Goal: Obtain resource: Obtain resource

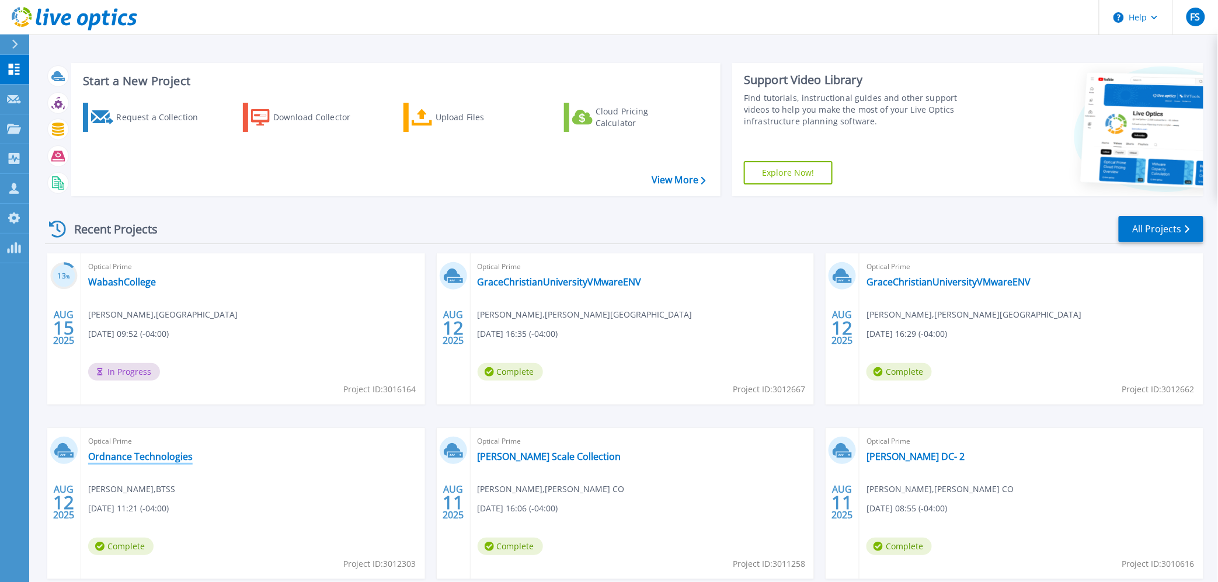
click at [152, 454] on link "Ordnance Technologies" at bounding box center [140, 457] width 104 height 12
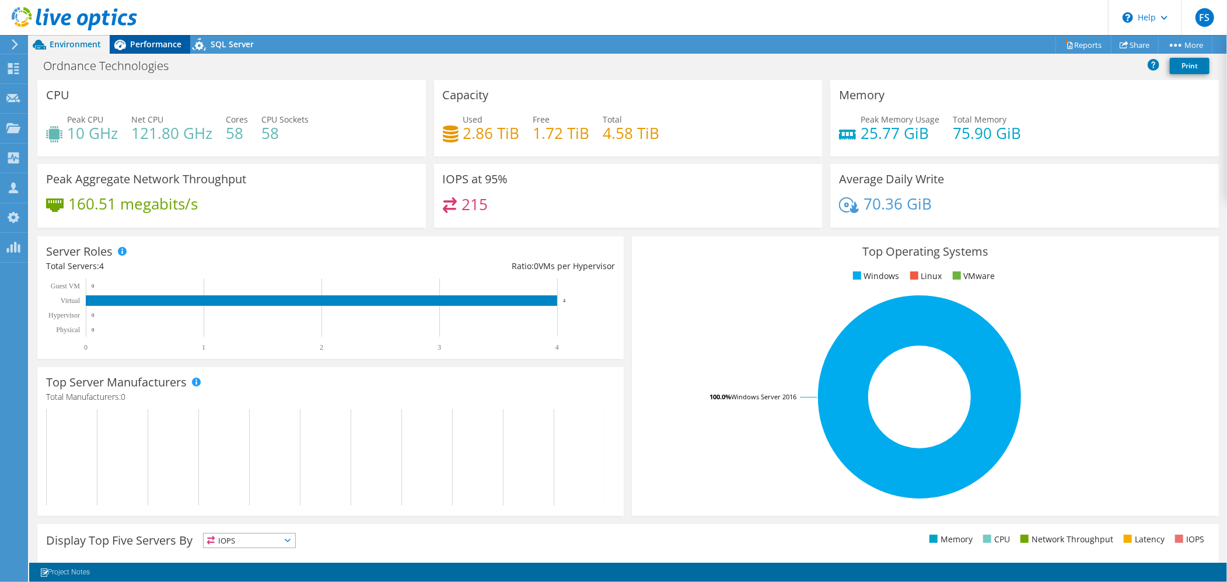
click at [166, 50] on div "Performance" at bounding box center [150, 44] width 81 height 19
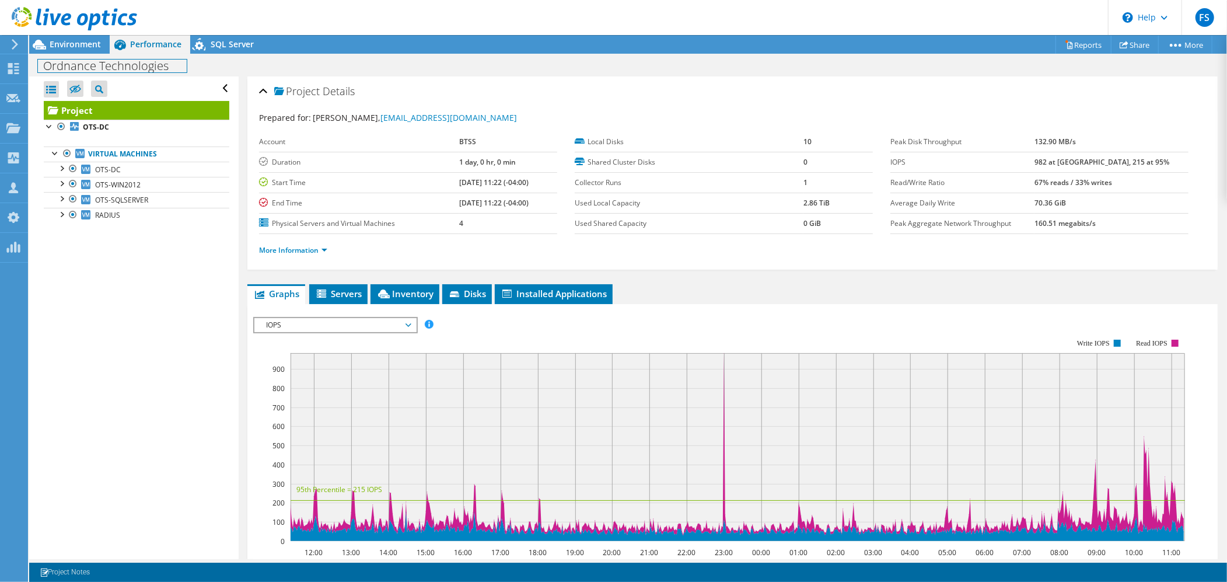
click at [59, 55] on div "Ordnance Technologies Print" at bounding box center [628, 66] width 1198 height 22
click at [78, 43] on span "Environment" at bounding box center [75, 44] width 51 height 11
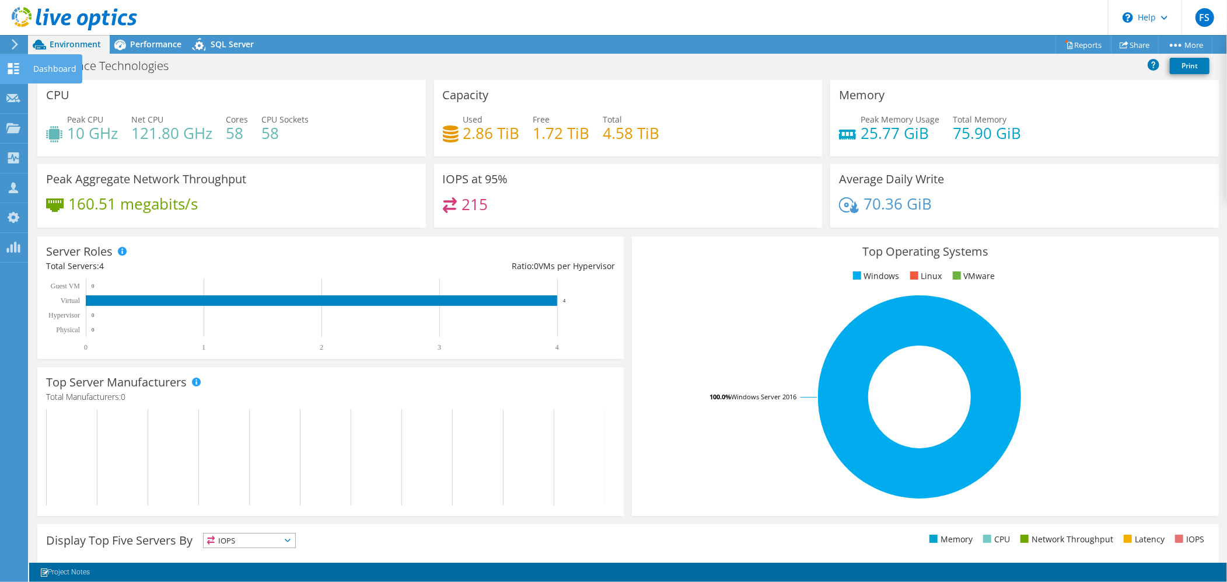
click at [15, 70] on icon at bounding box center [13, 68] width 14 height 11
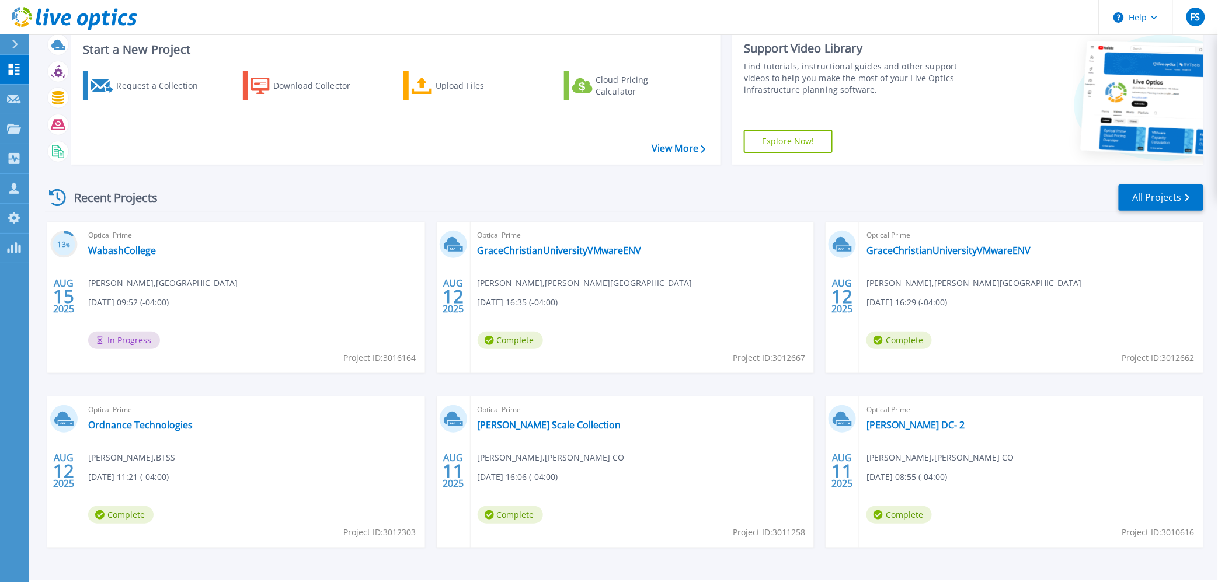
scroll to position [44, 0]
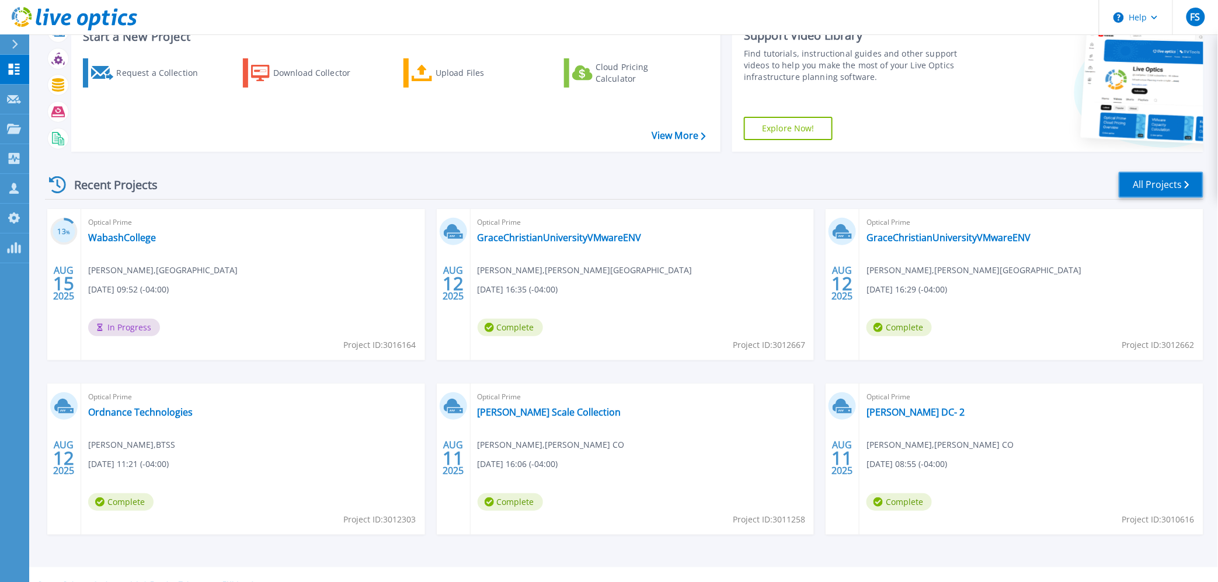
click at [1154, 188] on link "All Projects" at bounding box center [1160, 185] width 85 height 26
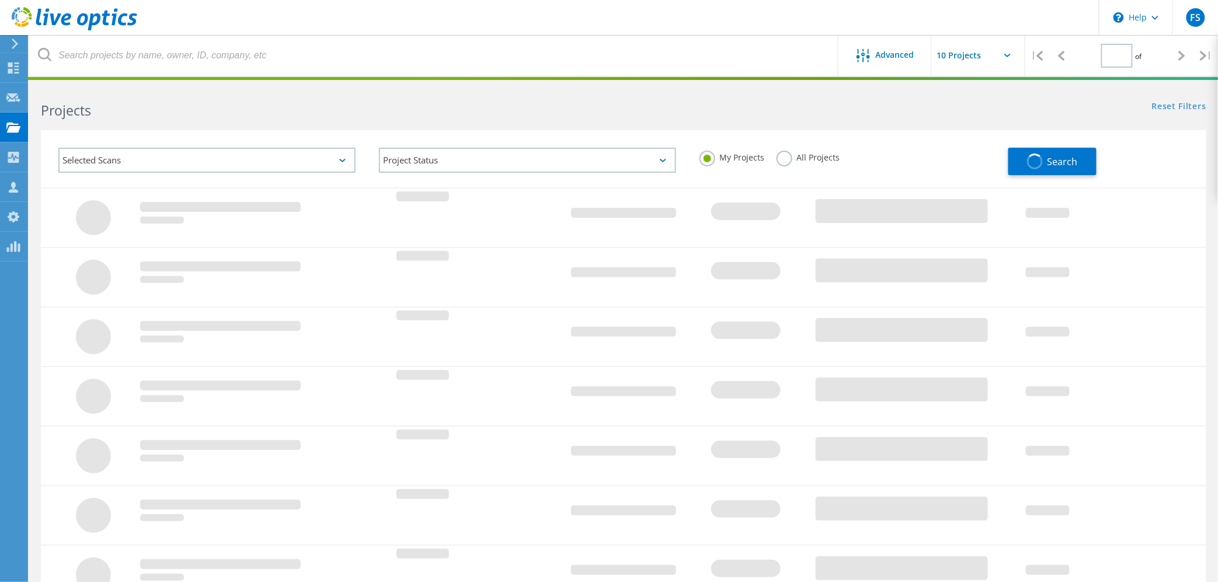
type input "1"
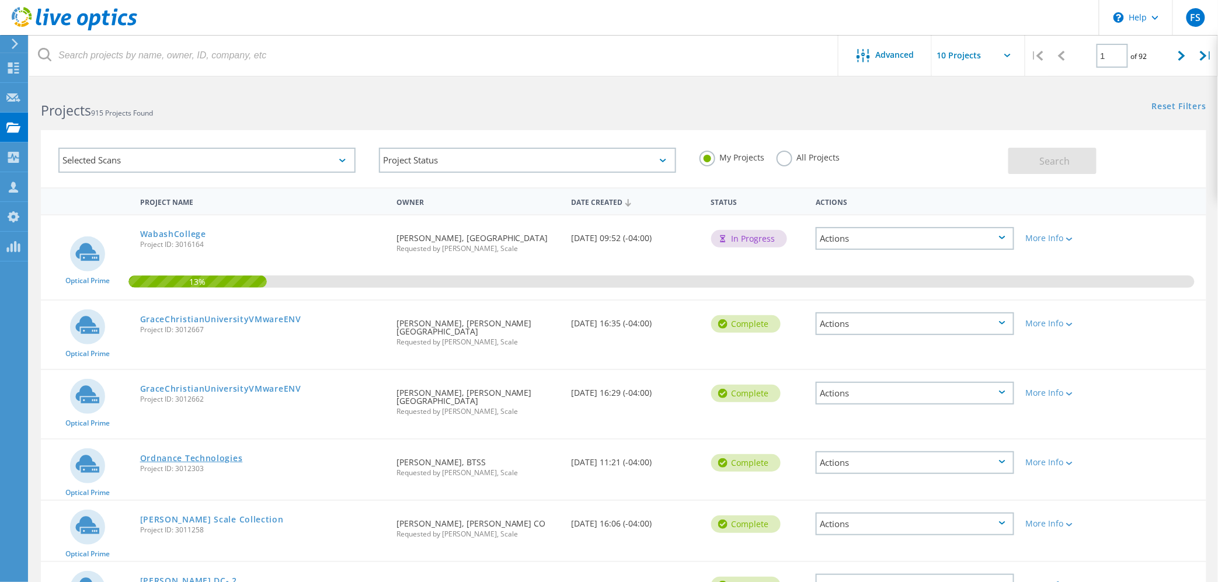
click at [204, 454] on link "Ordnance Technologies" at bounding box center [191, 458] width 103 height 8
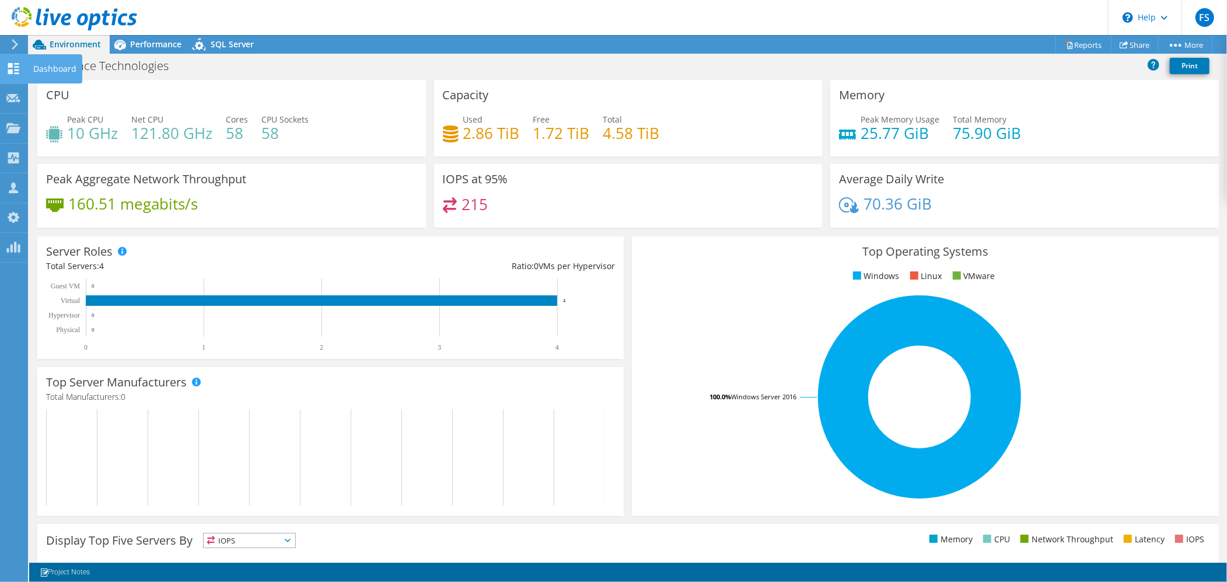
click at [12, 71] on icon at bounding box center [13, 68] width 14 height 11
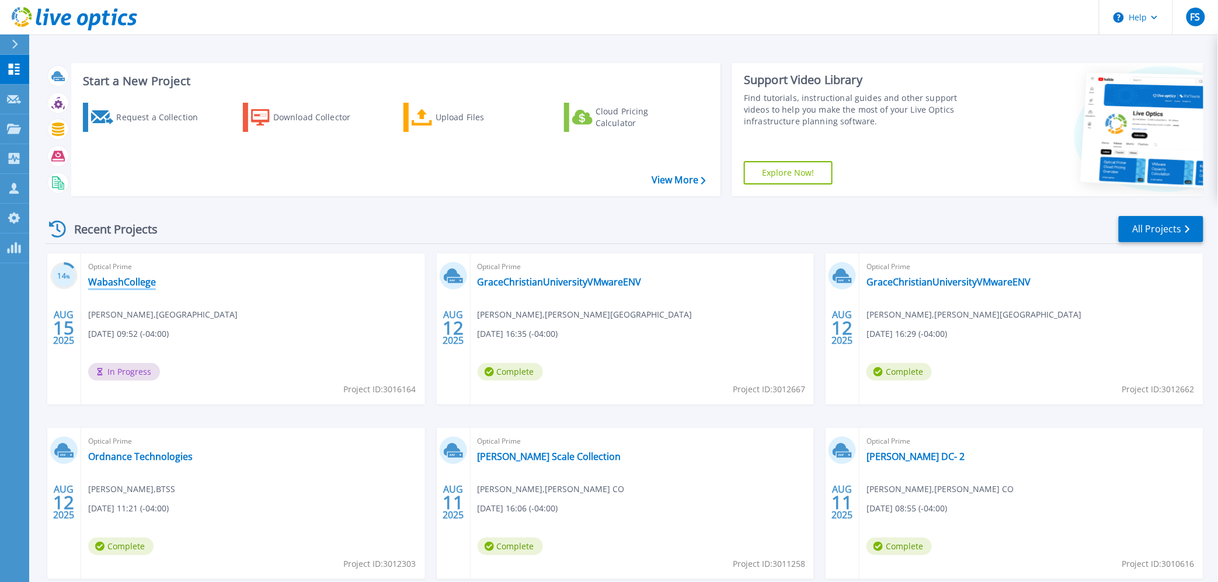
click at [116, 283] on link "WabashCollege" at bounding box center [122, 282] width 68 height 12
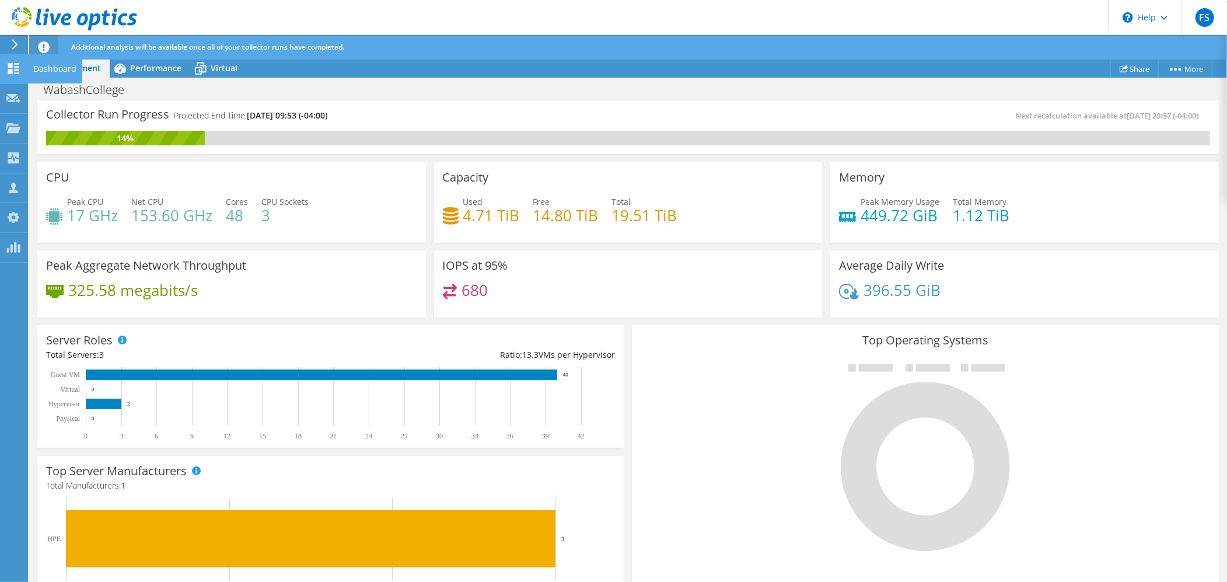
click at [13, 63] on icon at bounding box center [13, 68] width 14 height 11
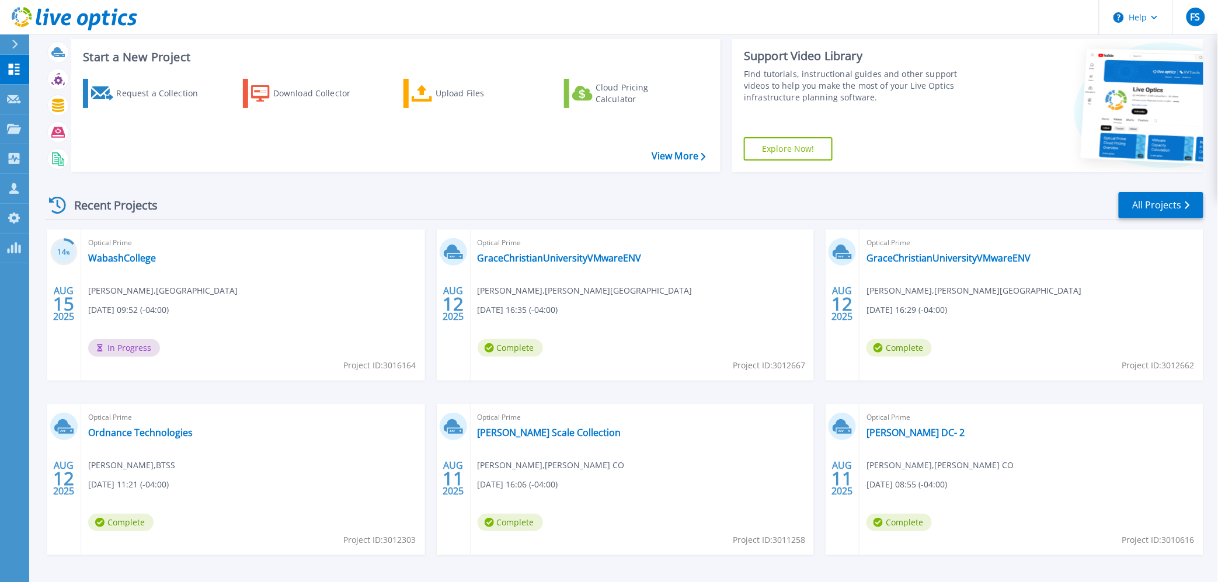
scroll to position [65, 0]
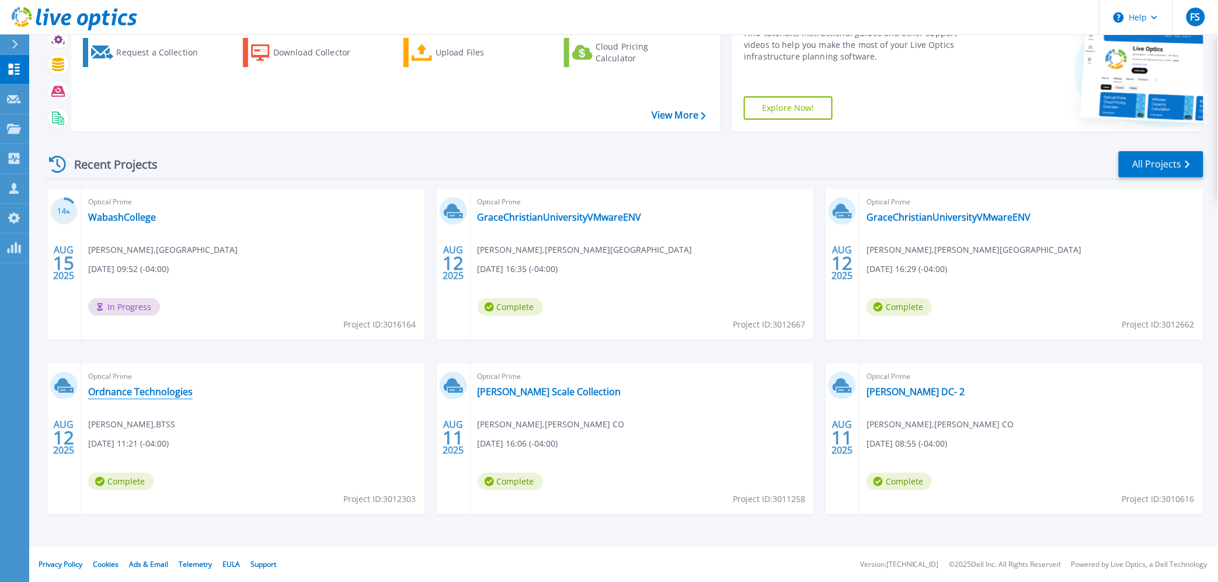
click at [143, 392] on link "Ordnance Technologies" at bounding box center [140, 392] width 104 height 12
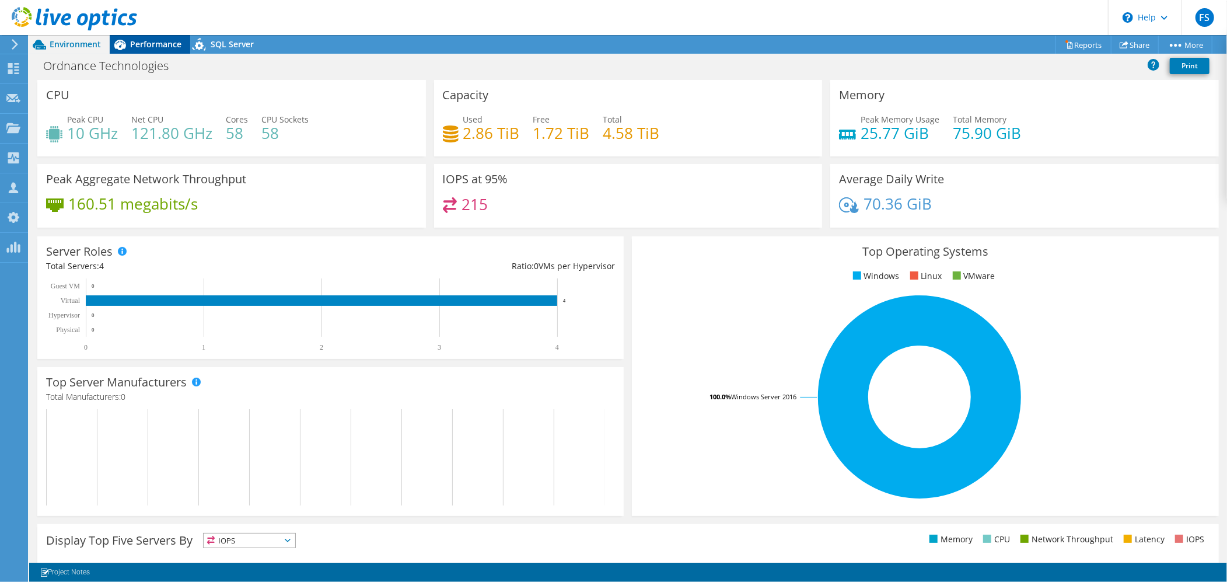
click at [164, 52] on div "Performance" at bounding box center [150, 44] width 81 height 19
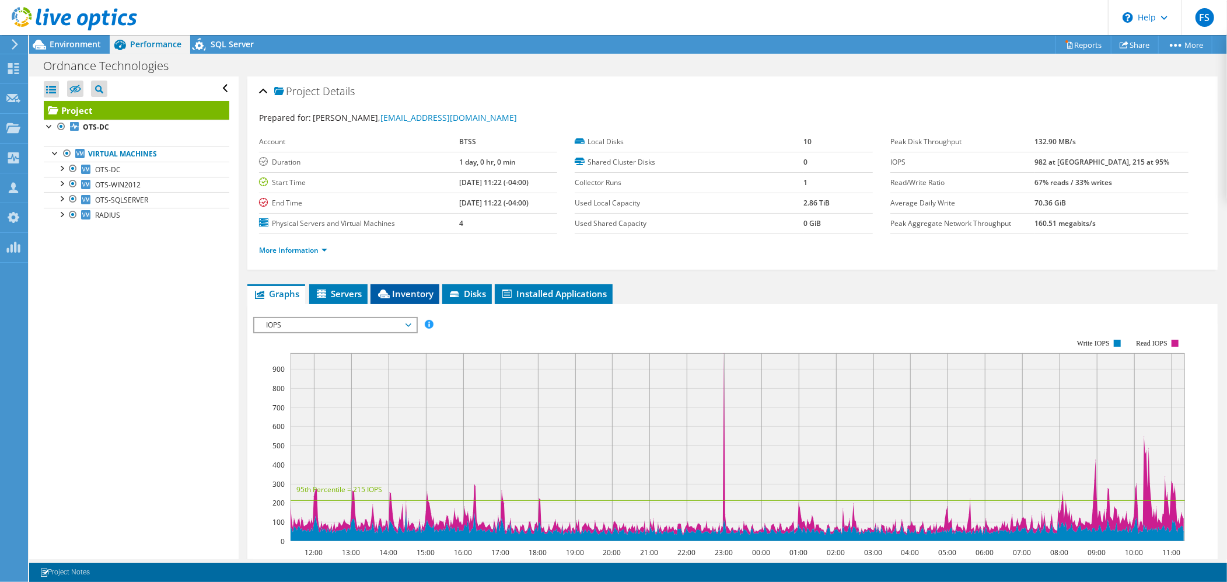
click at [402, 298] on span "Inventory" at bounding box center [404, 294] width 57 height 12
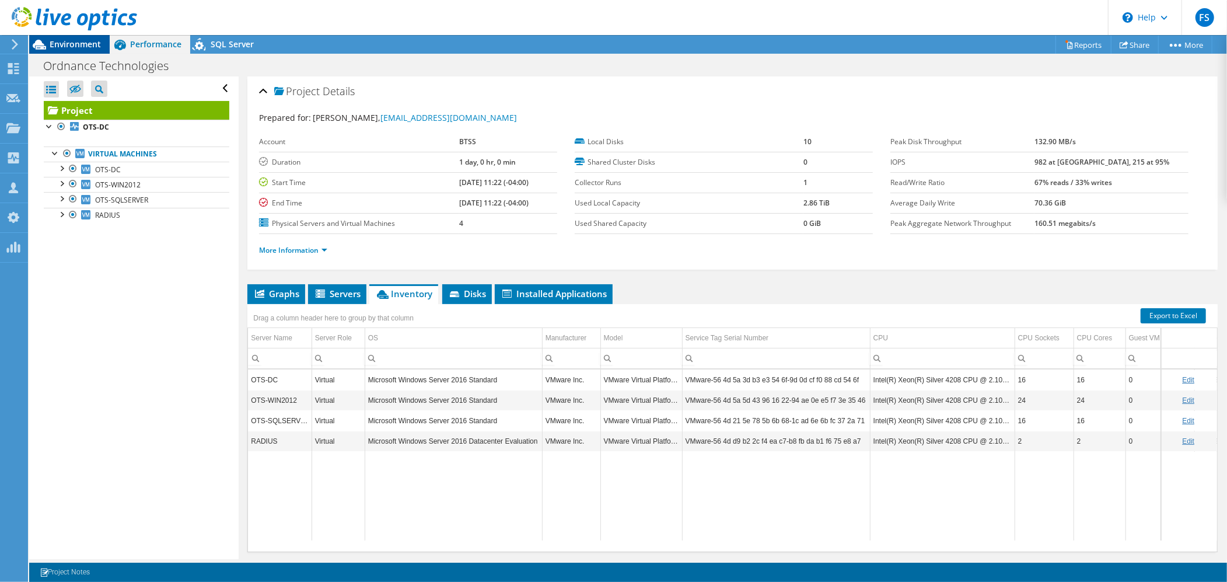
click at [96, 51] on div "Environment" at bounding box center [69, 44] width 81 height 19
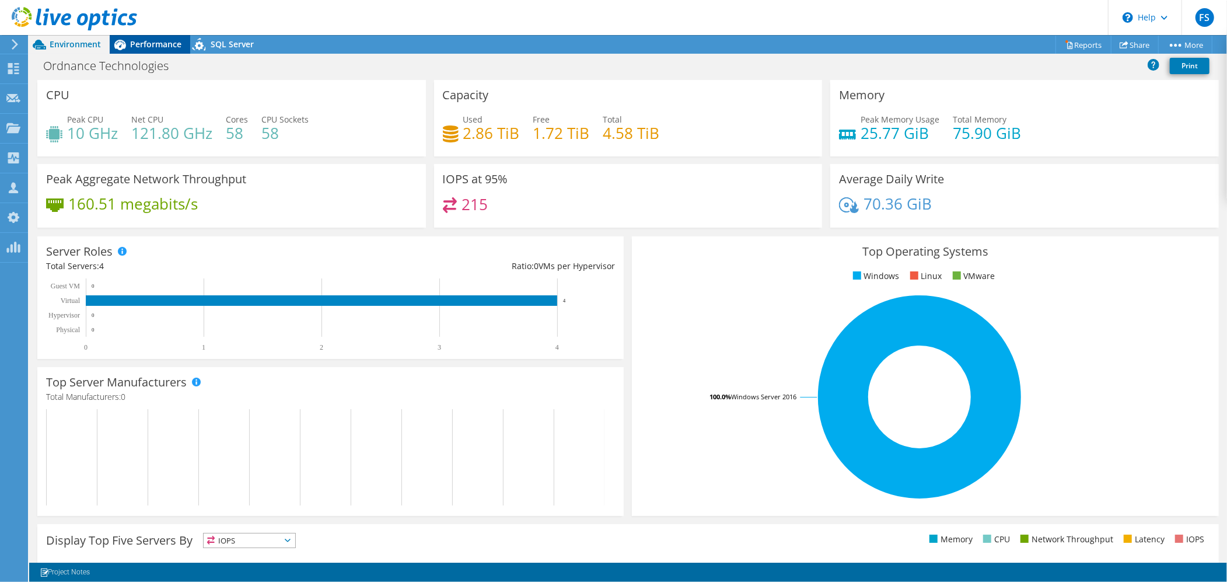
click at [144, 46] on span "Performance" at bounding box center [155, 44] width 51 height 11
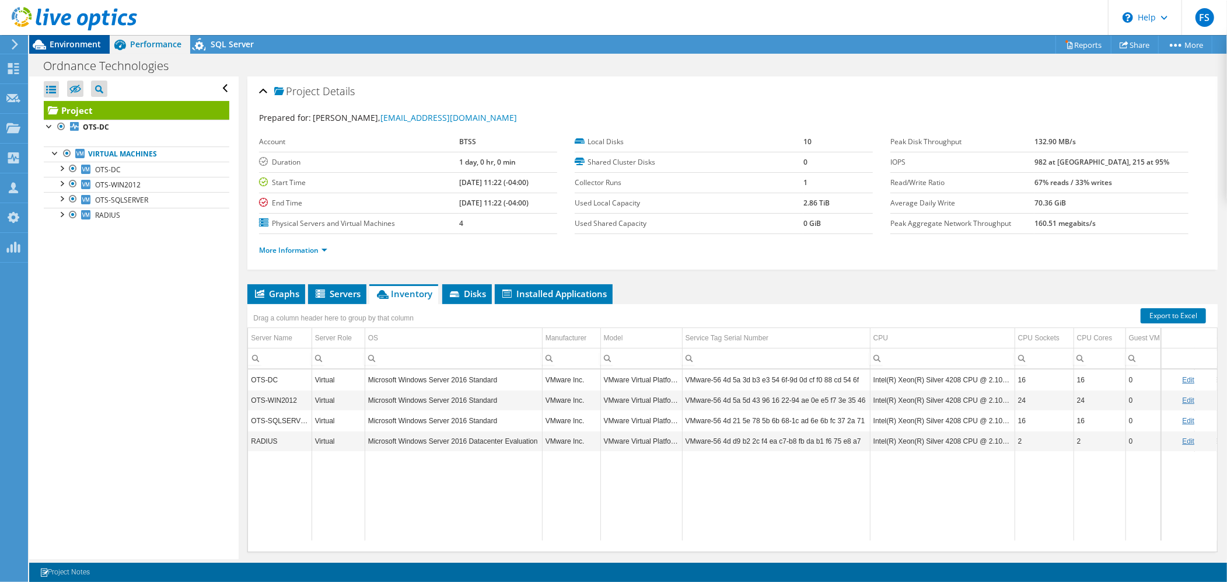
click at [85, 46] on span "Environment" at bounding box center [75, 44] width 51 height 11
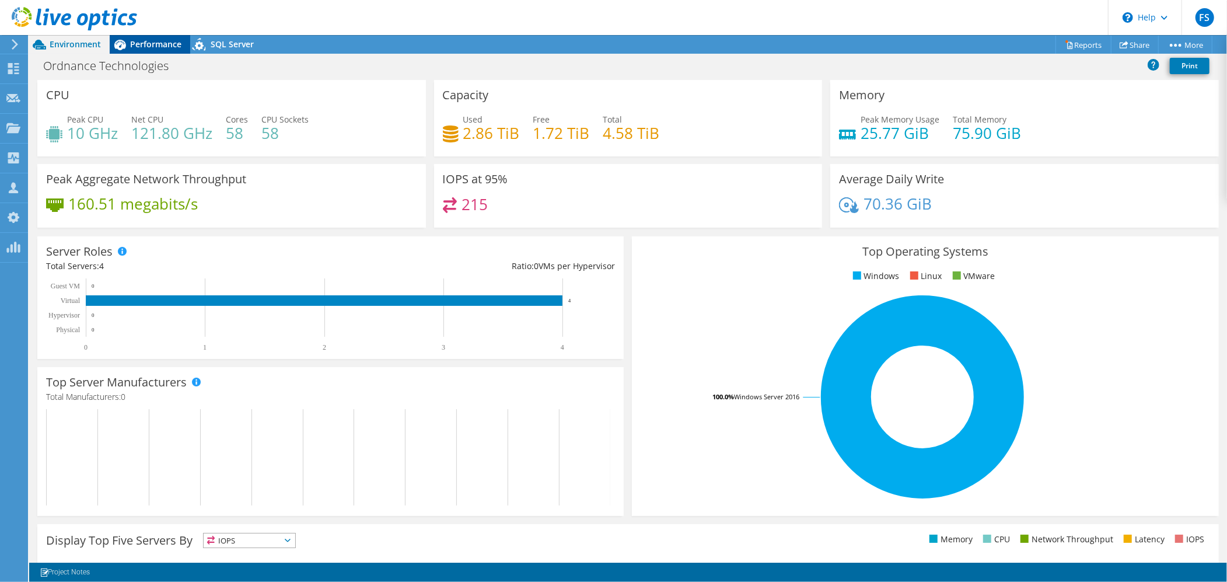
click at [156, 43] on span "Performance" at bounding box center [155, 44] width 51 height 11
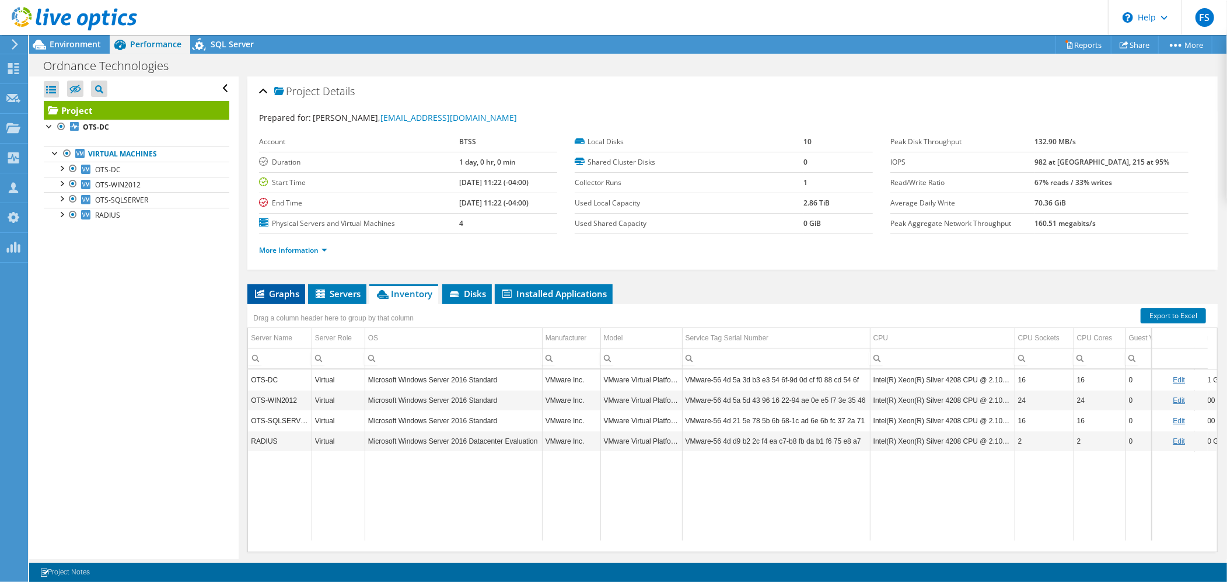
click at [288, 298] on li "Graphs" at bounding box center [276, 294] width 58 height 20
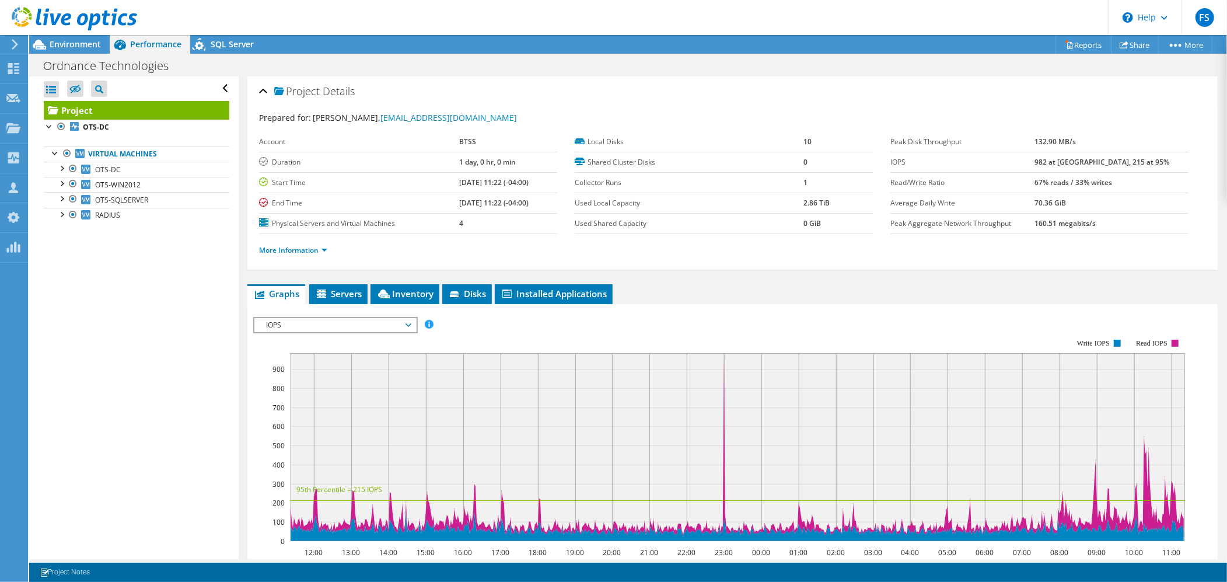
click at [408, 322] on span "IOPS" at bounding box center [335, 325] width 150 height 14
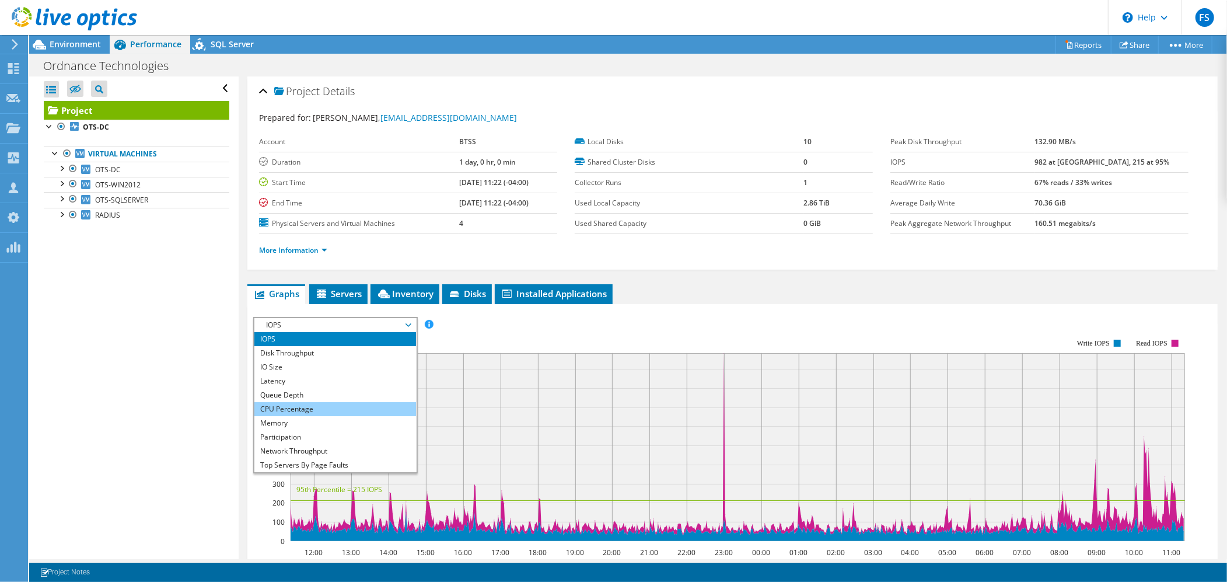
click at [353, 407] on li "CPU Percentage" at bounding box center [335, 409] width 162 height 14
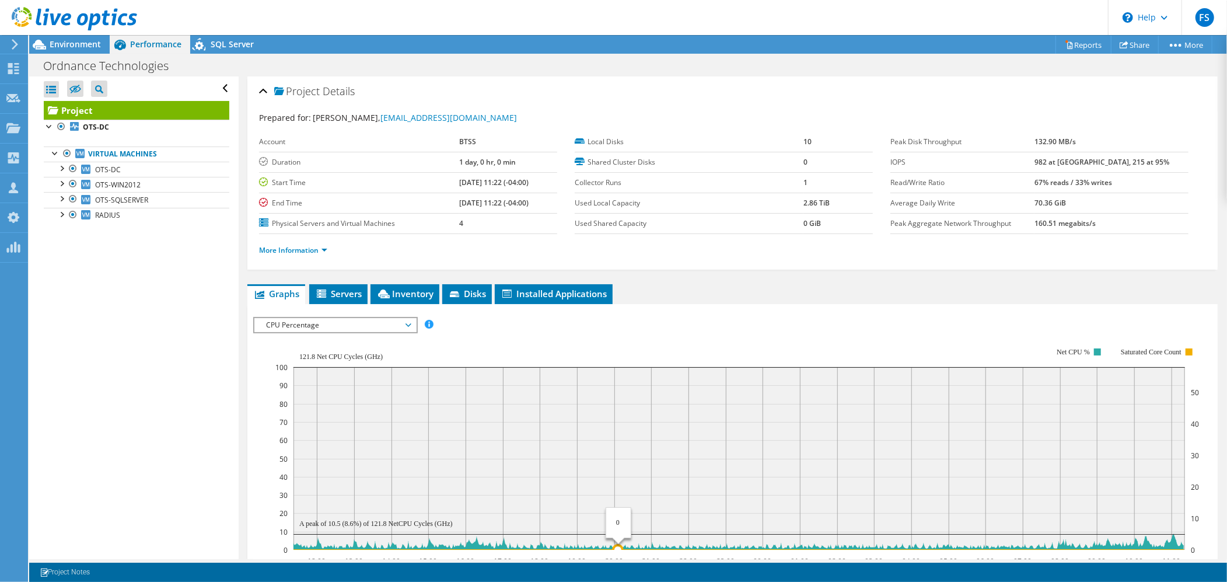
click at [409, 324] on span "CPU Percentage" at bounding box center [335, 325] width 150 height 14
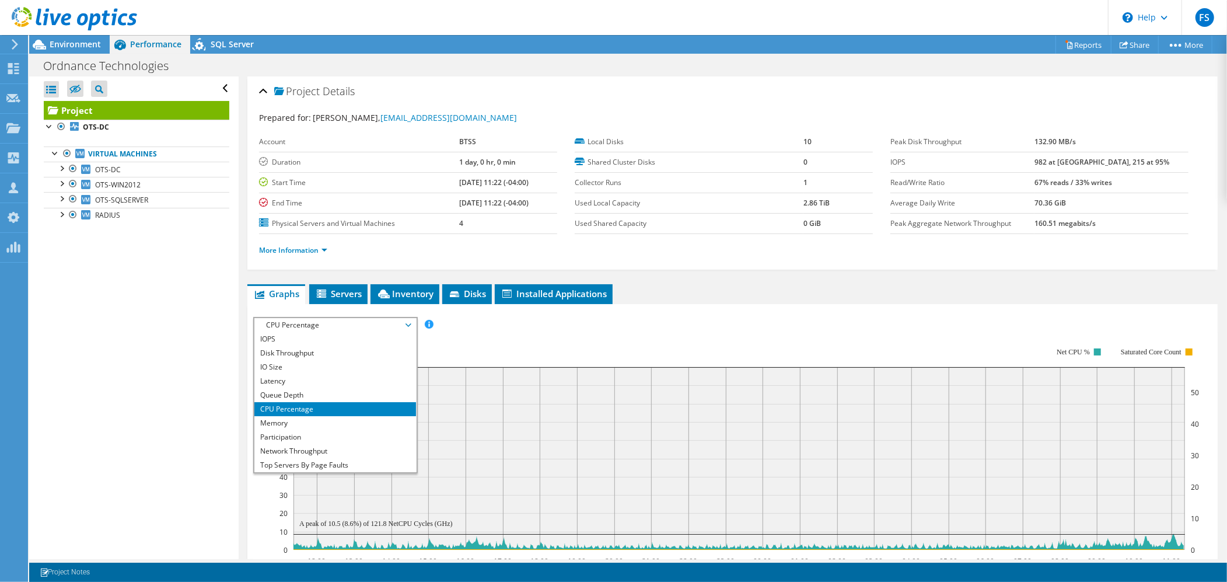
click at [409, 324] on span "CPU Percentage" at bounding box center [335, 325] width 150 height 14
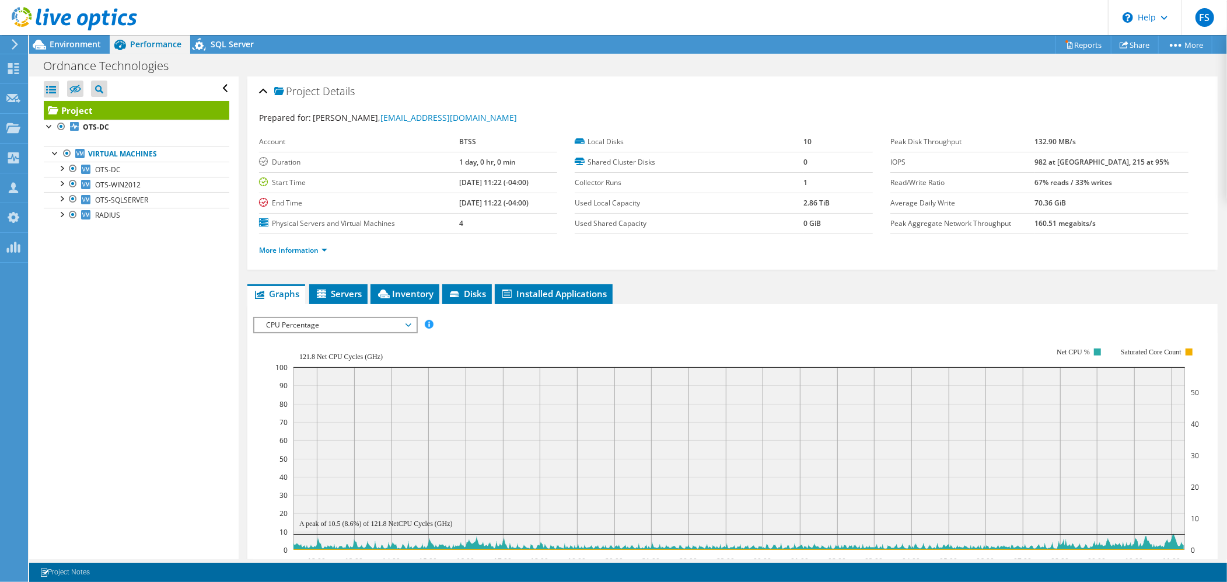
click at [408, 324] on span "CPU Percentage" at bounding box center [335, 325] width 150 height 14
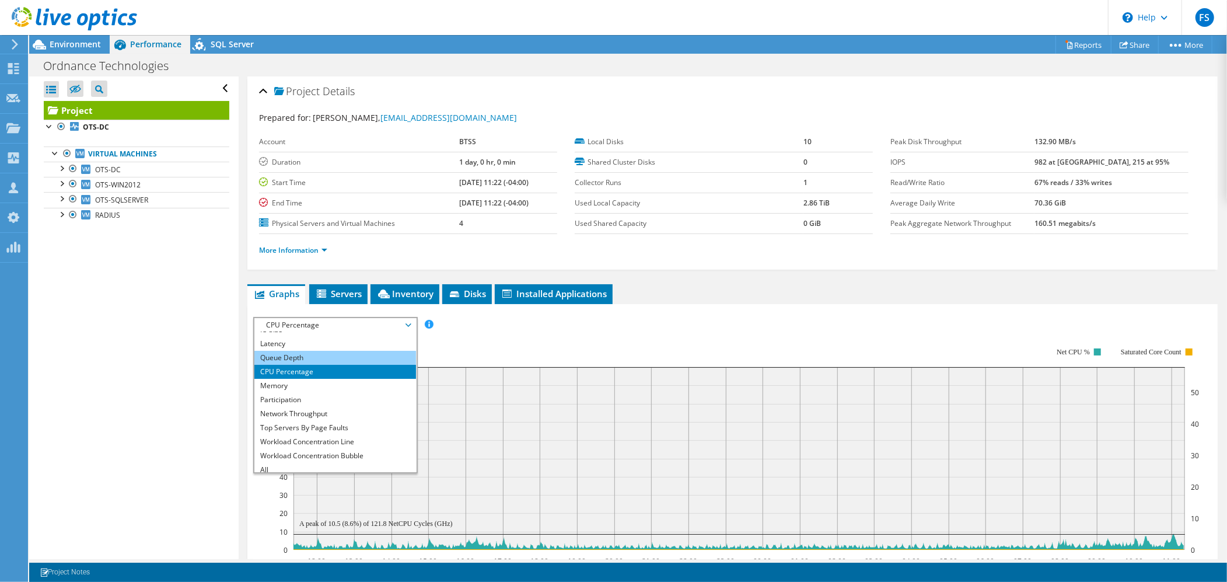
scroll to position [42, 0]
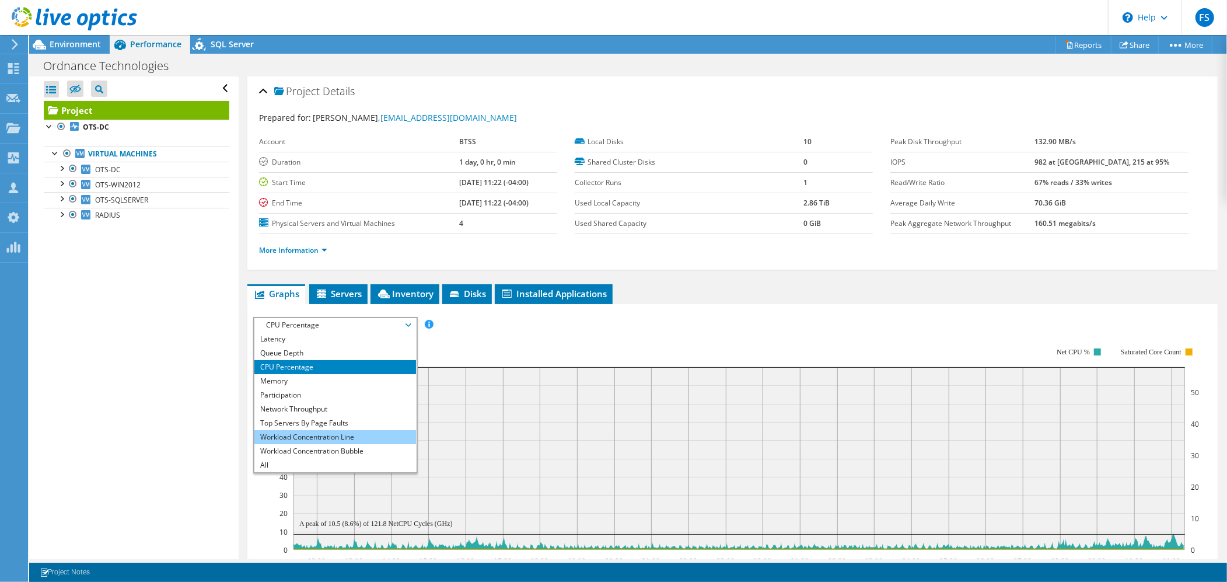
click at [332, 434] on li "Workload Concentration Line" at bounding box center [335, 437] width 162 height 14
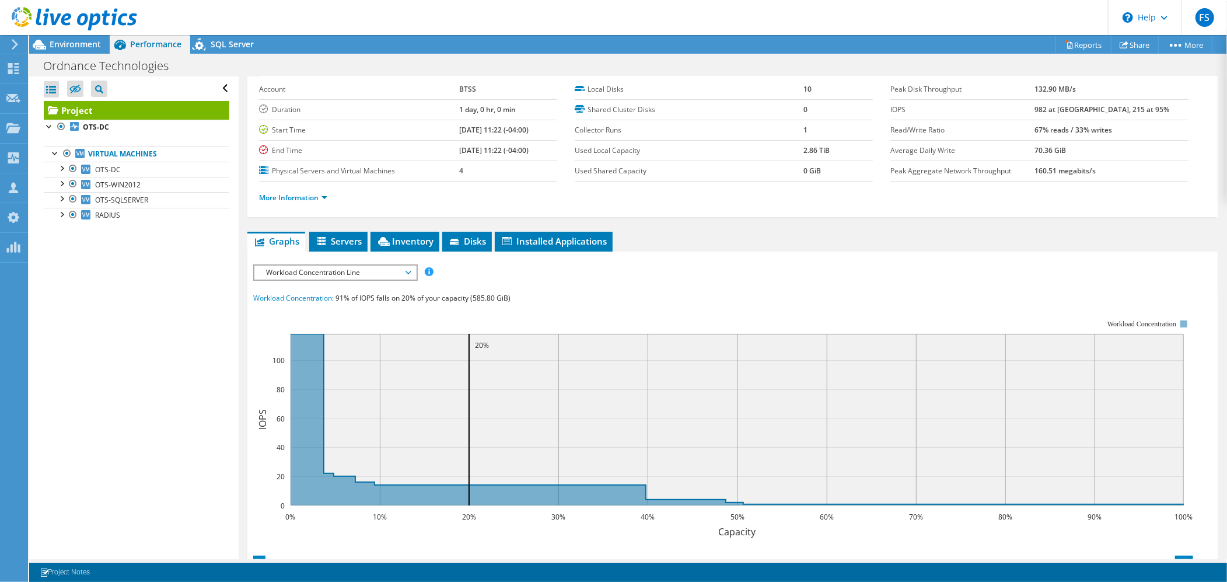
scroll to position [110, 0]
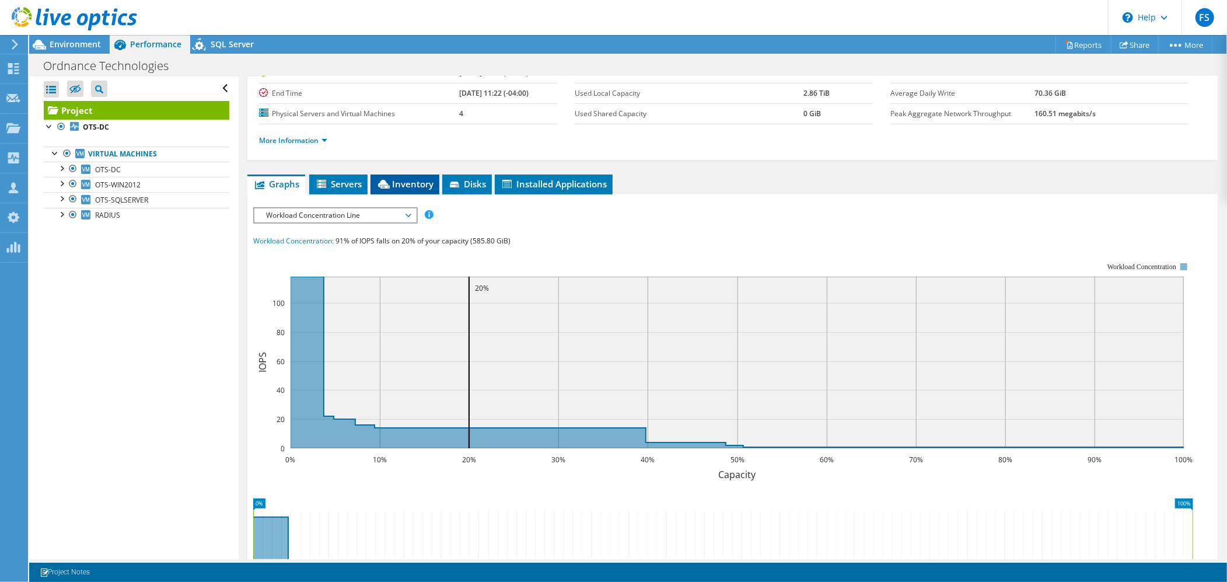
click at [406, 179] on span "Inventory" at bounding box center [404, 184] width 57 height 12
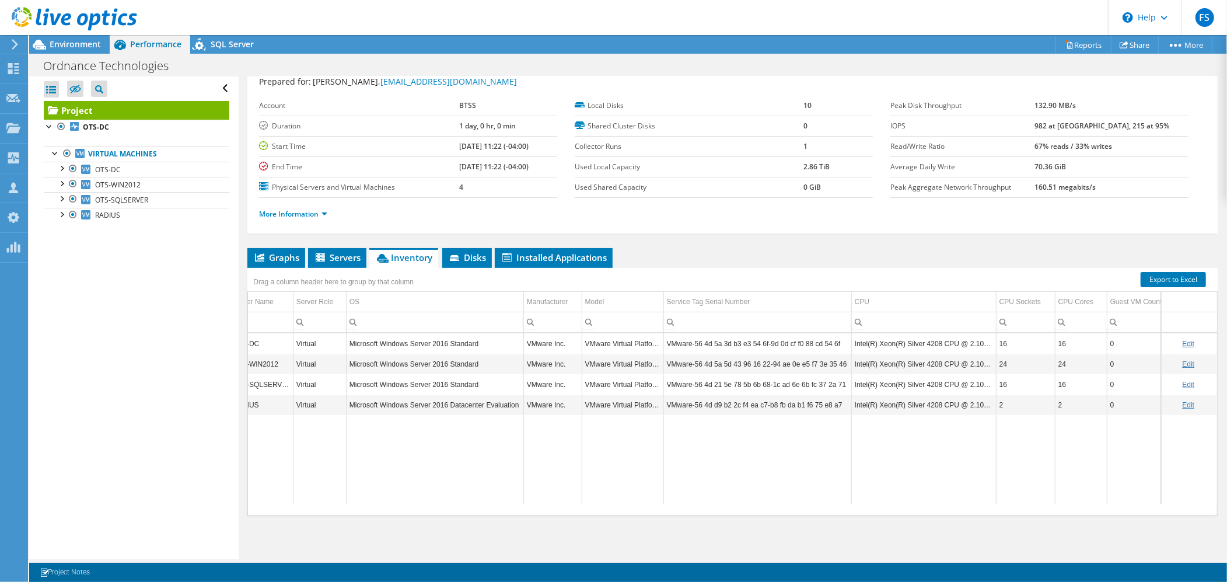
scroll to position [0, 0]
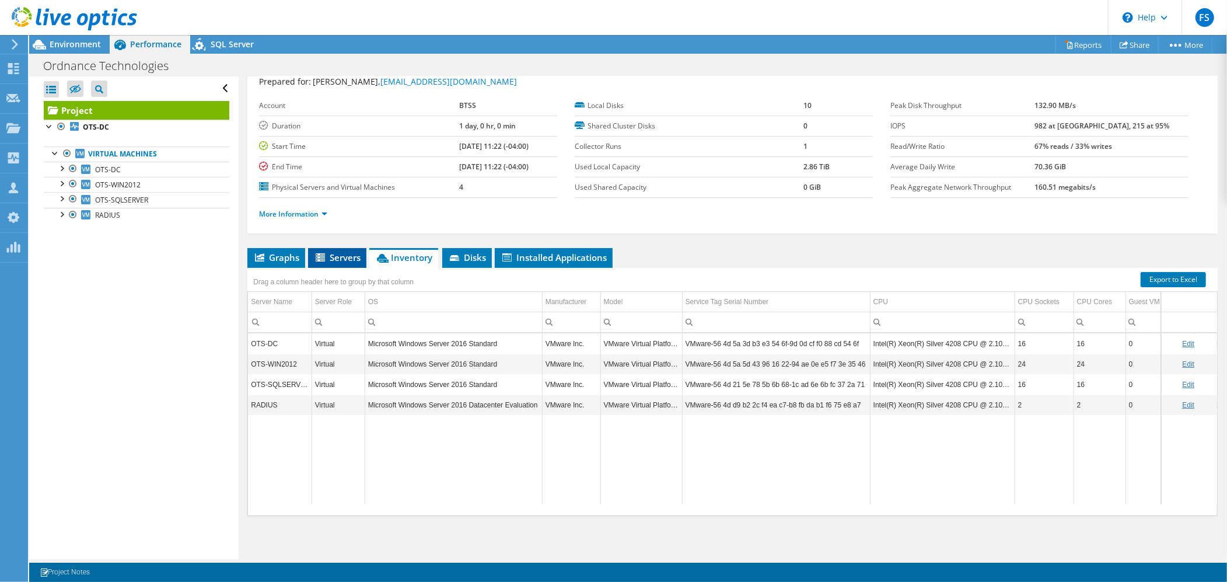
click at [350, 257] on span "Servers" at bounding box center [337, 258] width 47 height 12
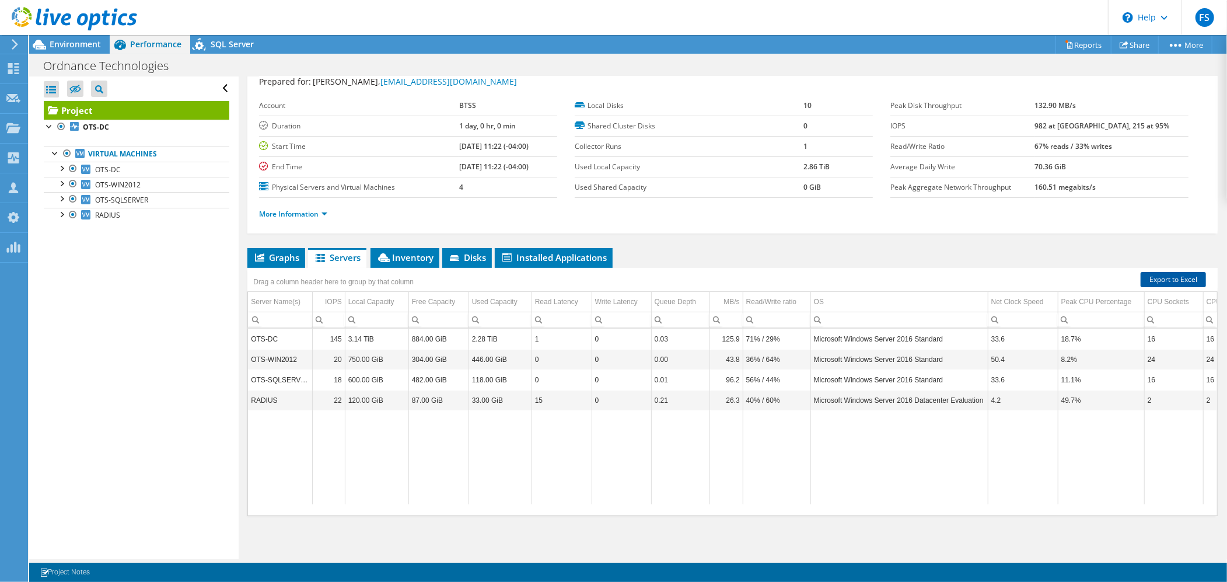
click at [1163, 280] on link "Export to Excel" at bounding box center [1173, 279] width 65 height 15
click at [417, 259] on span "Inventory" at bounding box center [404, 258] width 57 height 12
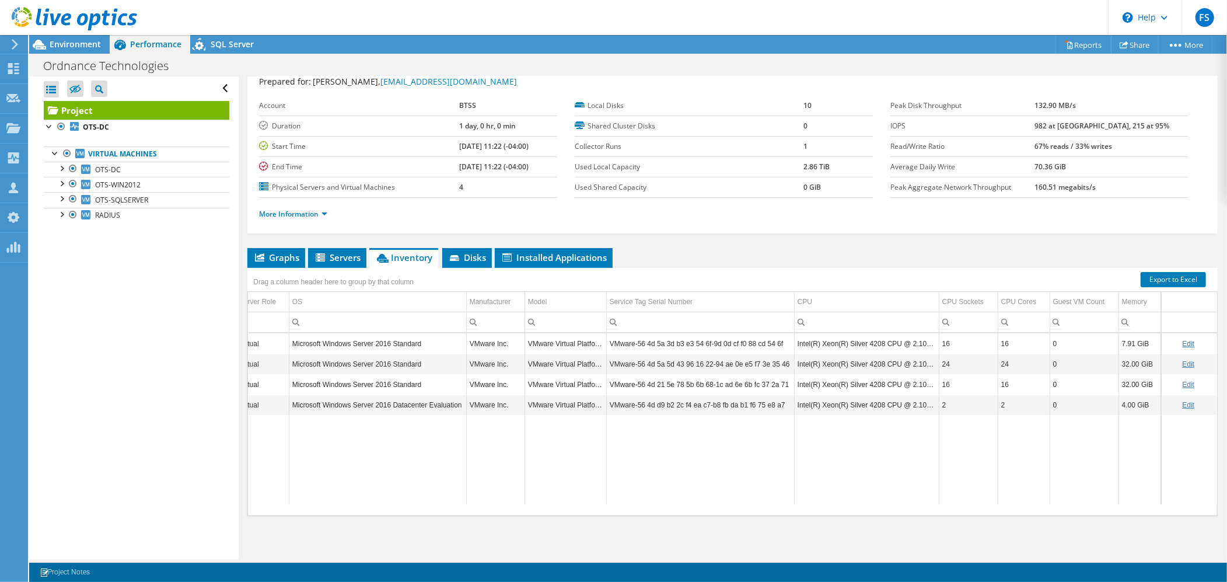
scroll to position [0, 85]
click at [342, 259] on span "Servers" at bounding box center [337, 258] width 47 height 12
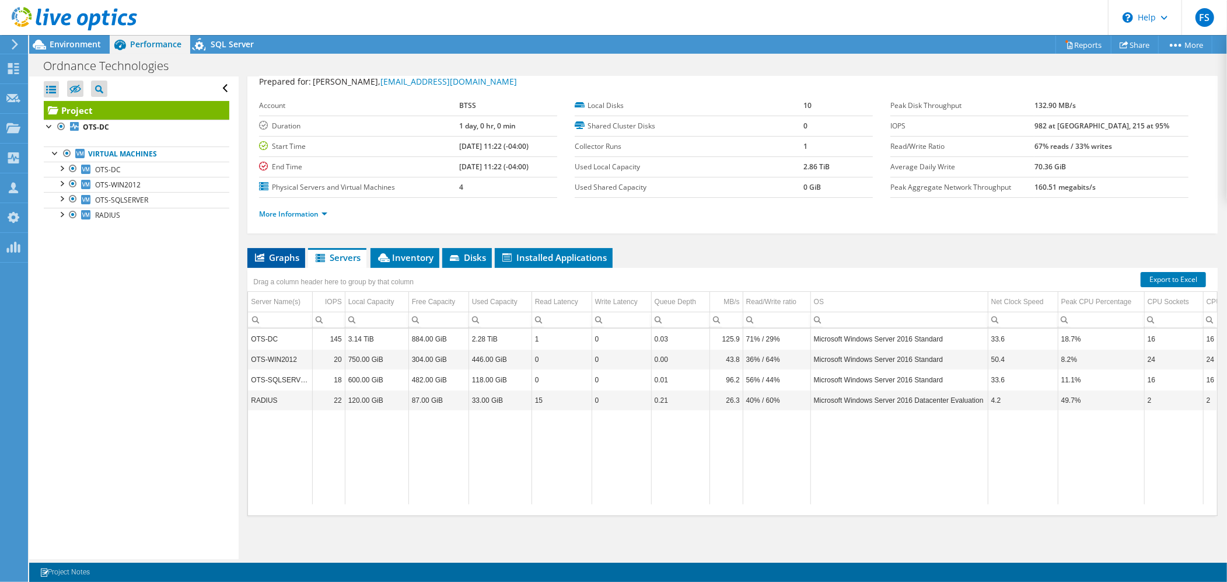
click at [281, 258] on span "Graphs" at bounding box center [276, 258] width 46 height 12
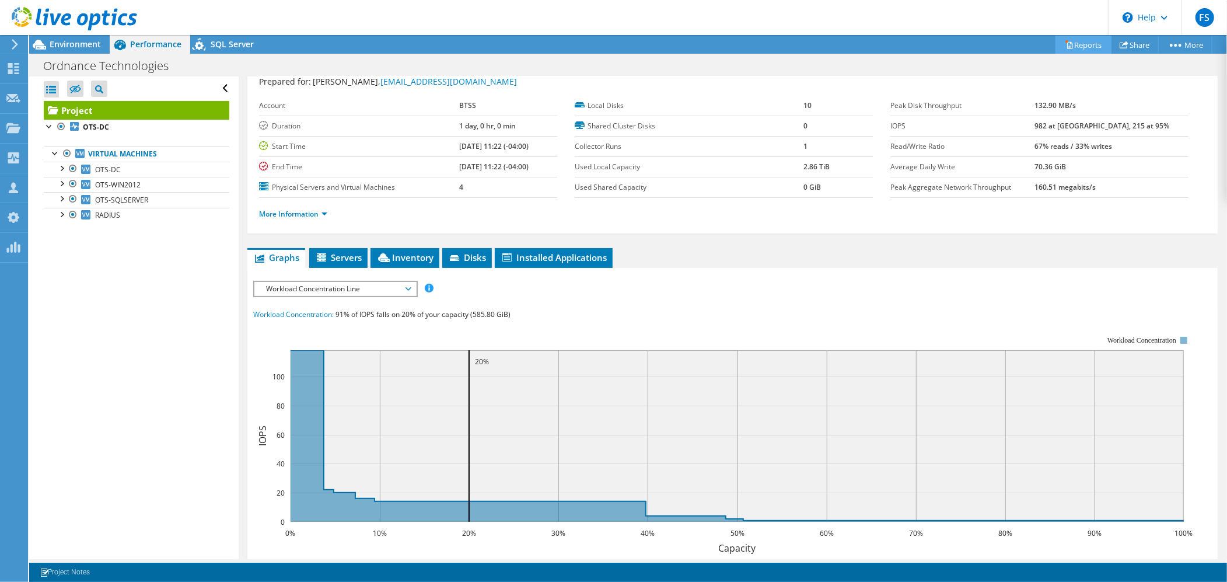
click at [1073, 45] on link "Reports" at bounding box center [1084, 45] width 56 height 18
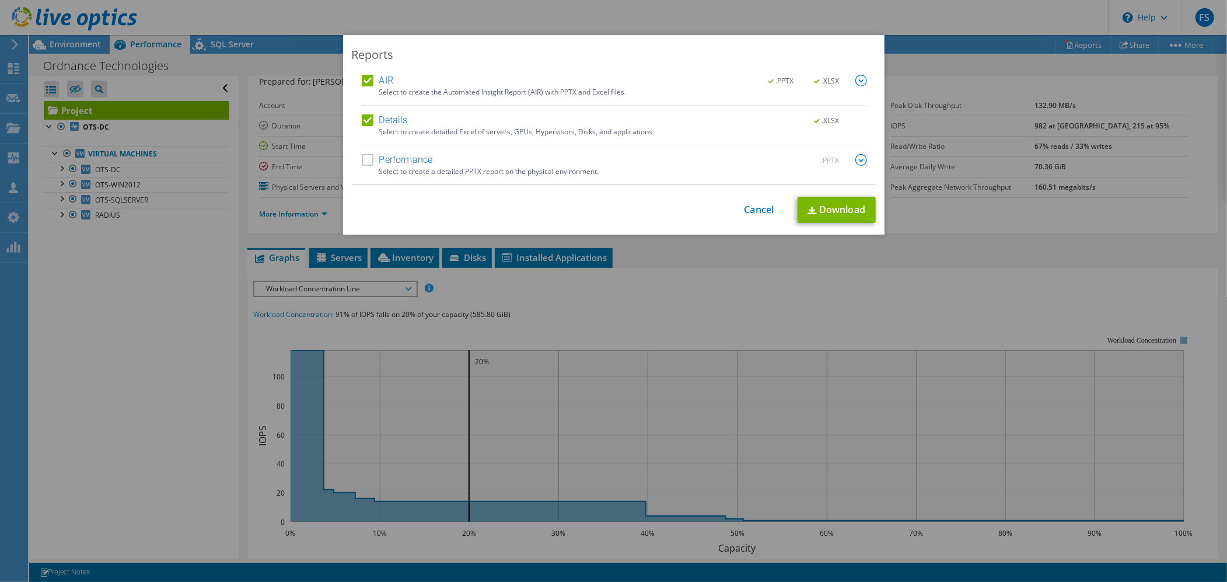
click at [362, 117] on label "Details" at bounding box center [385, 120] width 46 height 12
click at [0, 0] on input "Details" at bounding box center [0, 0] width 0 height 0
click at [843, 214] on link "Download" at bounding box center [837, 210] width 78 height 26
click at [754, 208] on link "Cancel" at bounding box center [760, 209] width 30 height 11
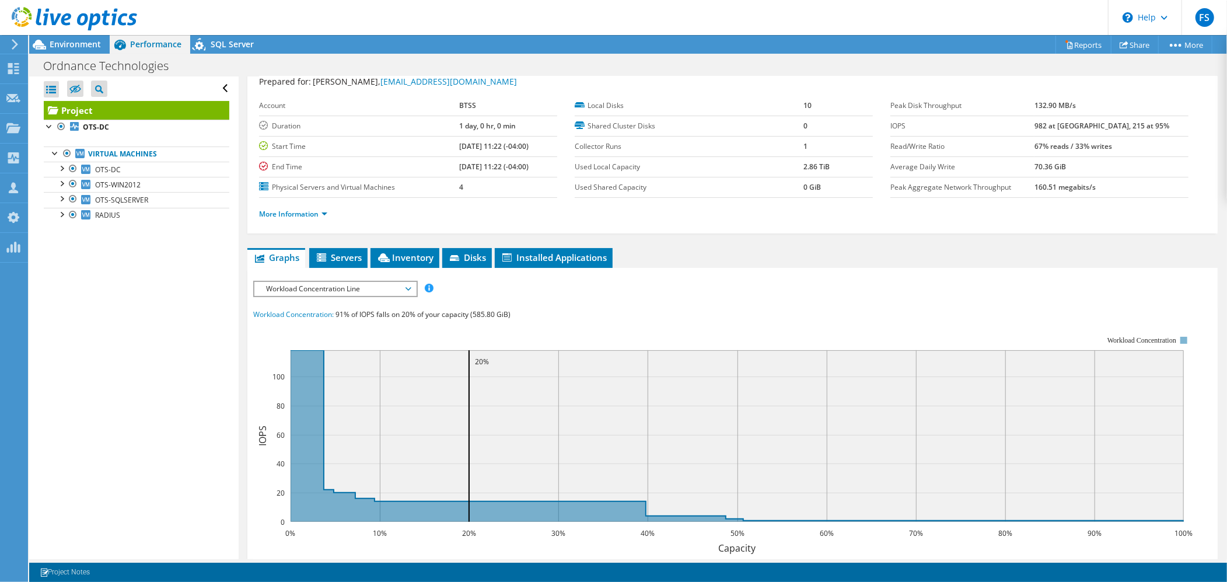
scroll to position [42, 0]
